Goal: Go to known website: Access a specific website the user already knows

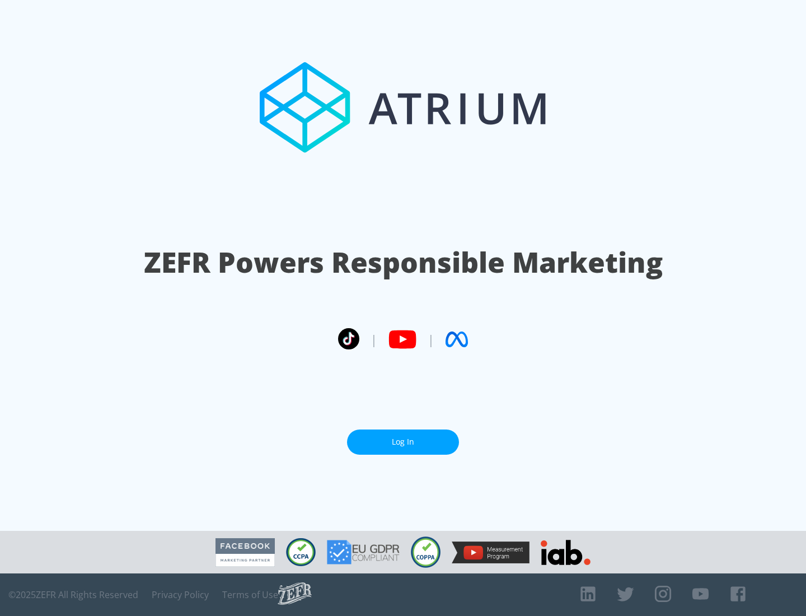
click at [403, 437] on link "Log In" at bounding box center [403, 441] width 112 height 25
